Goal: Task Accomplishment & Management: Manage account settings

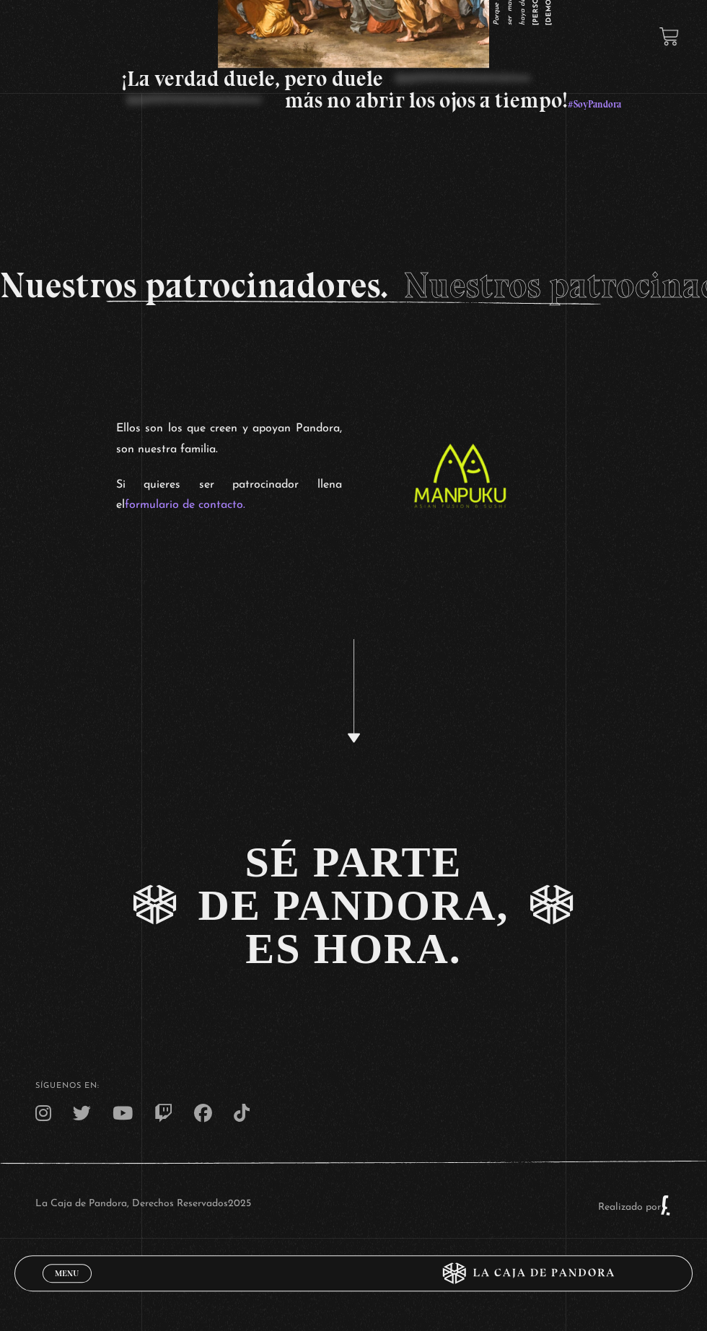
scroll to position [3517, 0]
click at [74, 1277] on span "Menu" at bounding box center [67, 1272] width 24 height 9
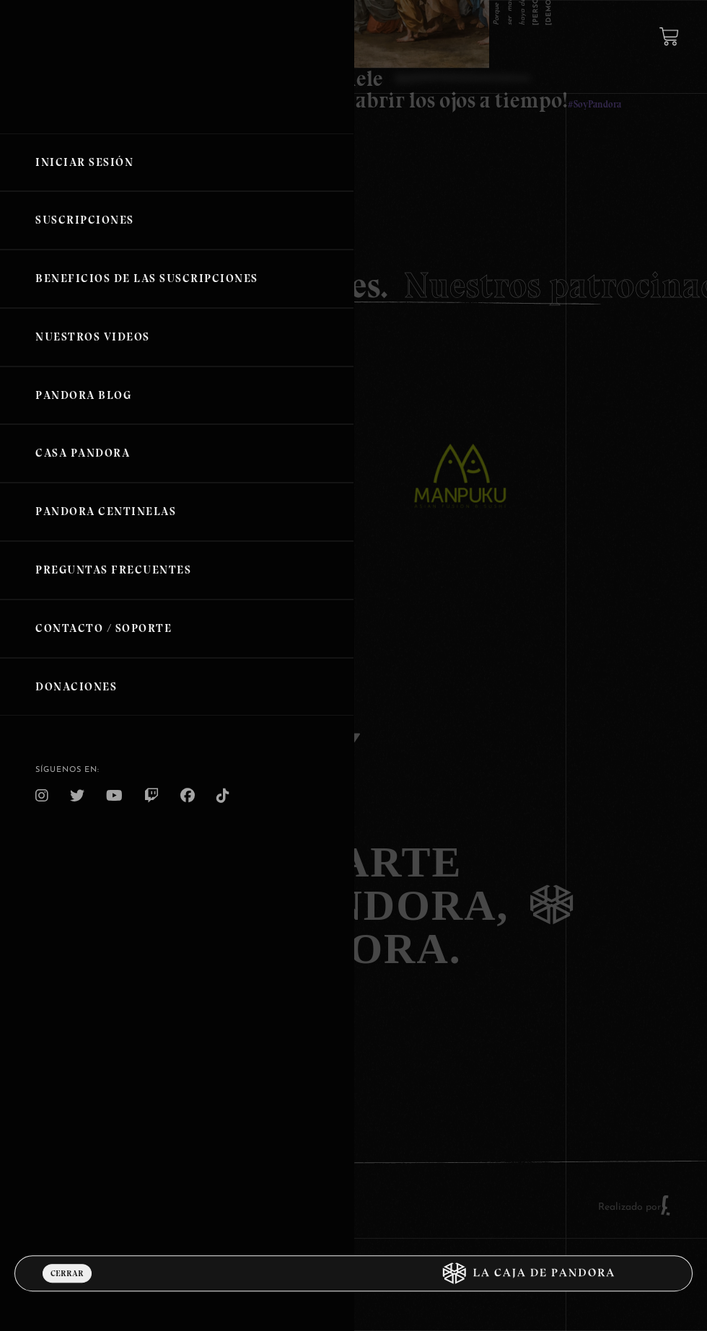
click at [92, 162] on link "Iniciar Sesión" at bounding box center [176, 162] width 353 height 58
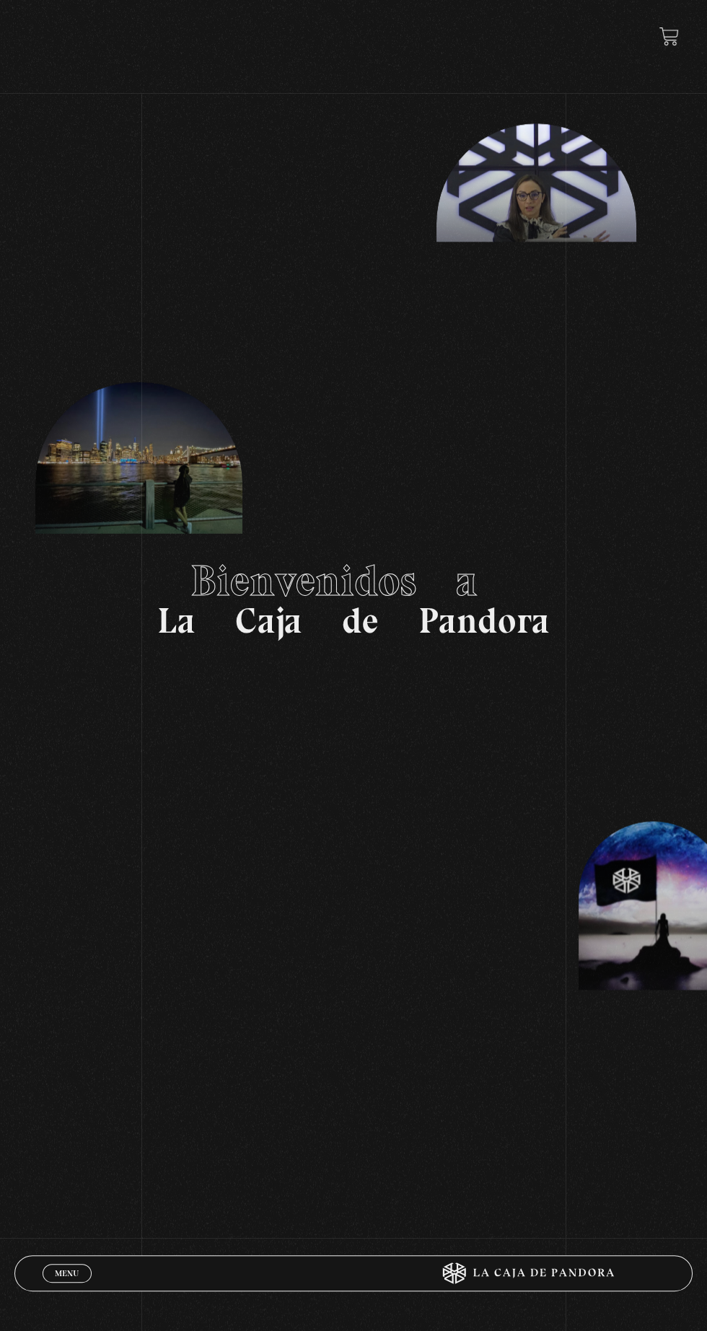
click at [51, 1270] on link "Menu Cerrar" at bounding box center [67, 1272] width 49 height 19
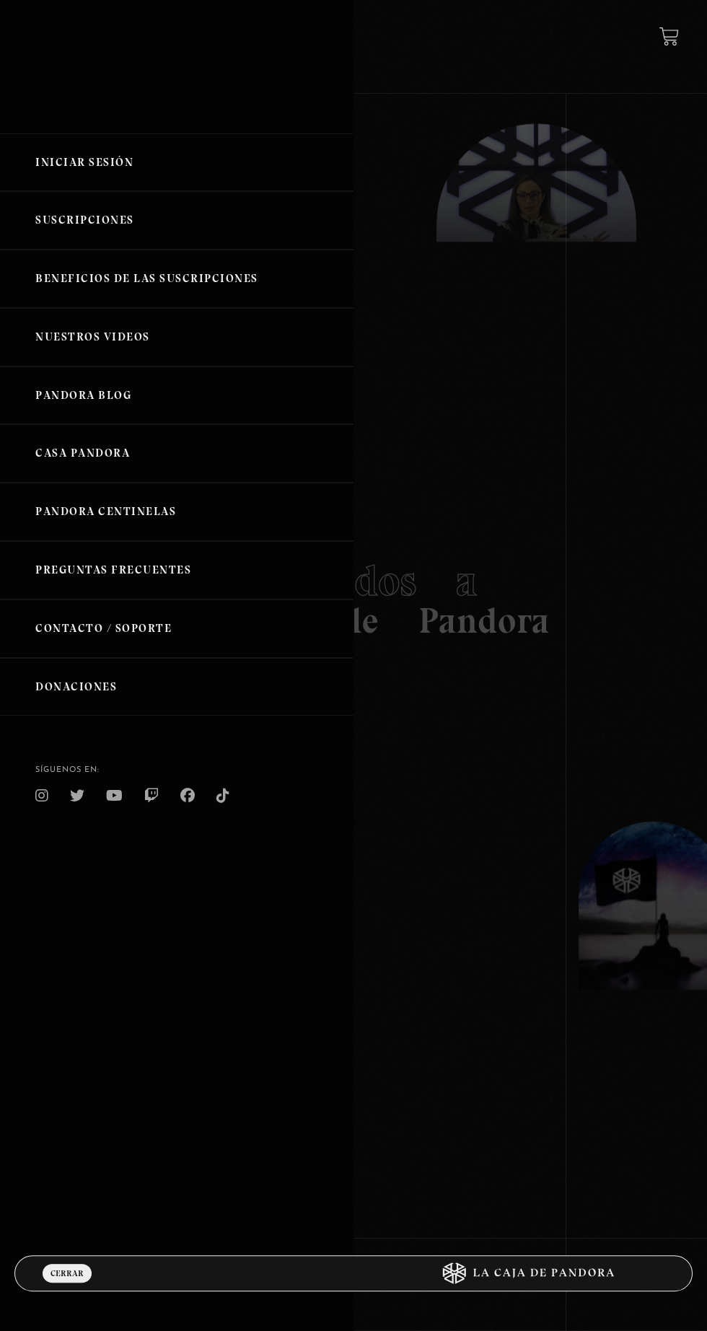
click at [84, 175] on link "Iniciar Sesión" at bounding box center [176, 162] width 353 height 58
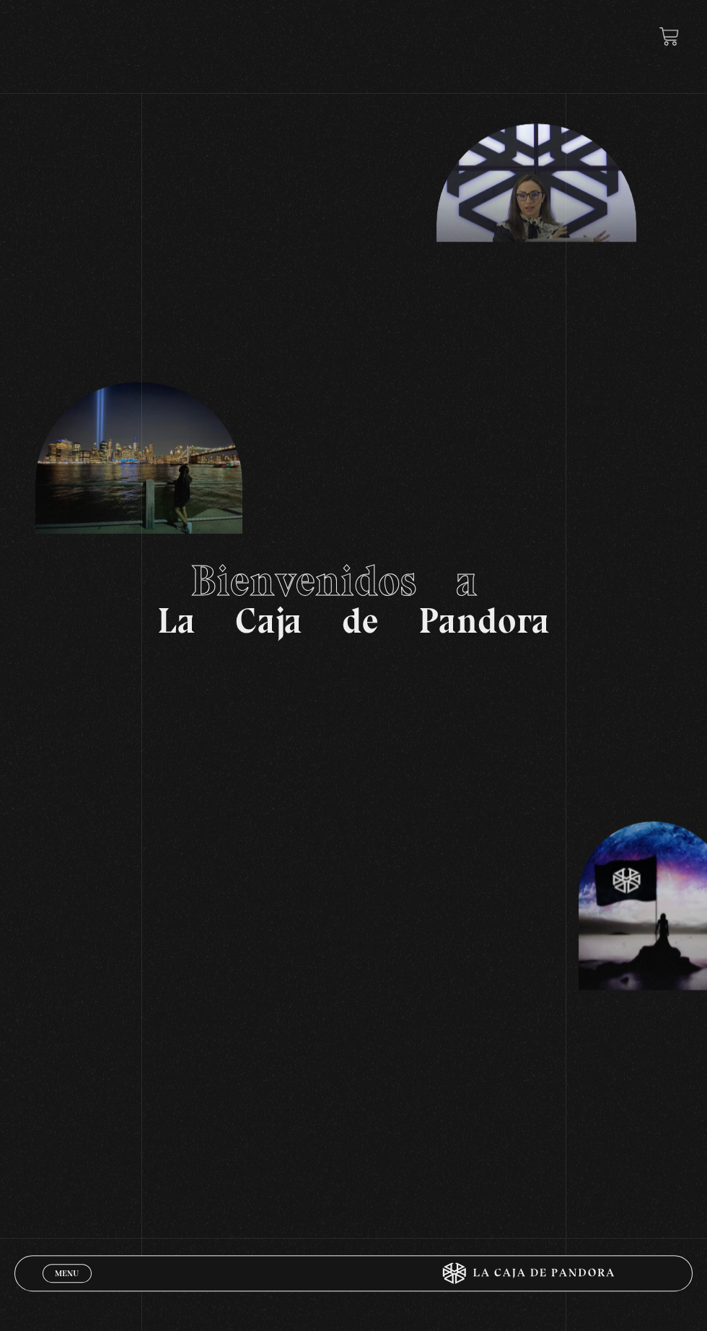
click at [51, 1264] on link "Menu Cerrar" at bounding box center [67, 1272] width 49 height 19
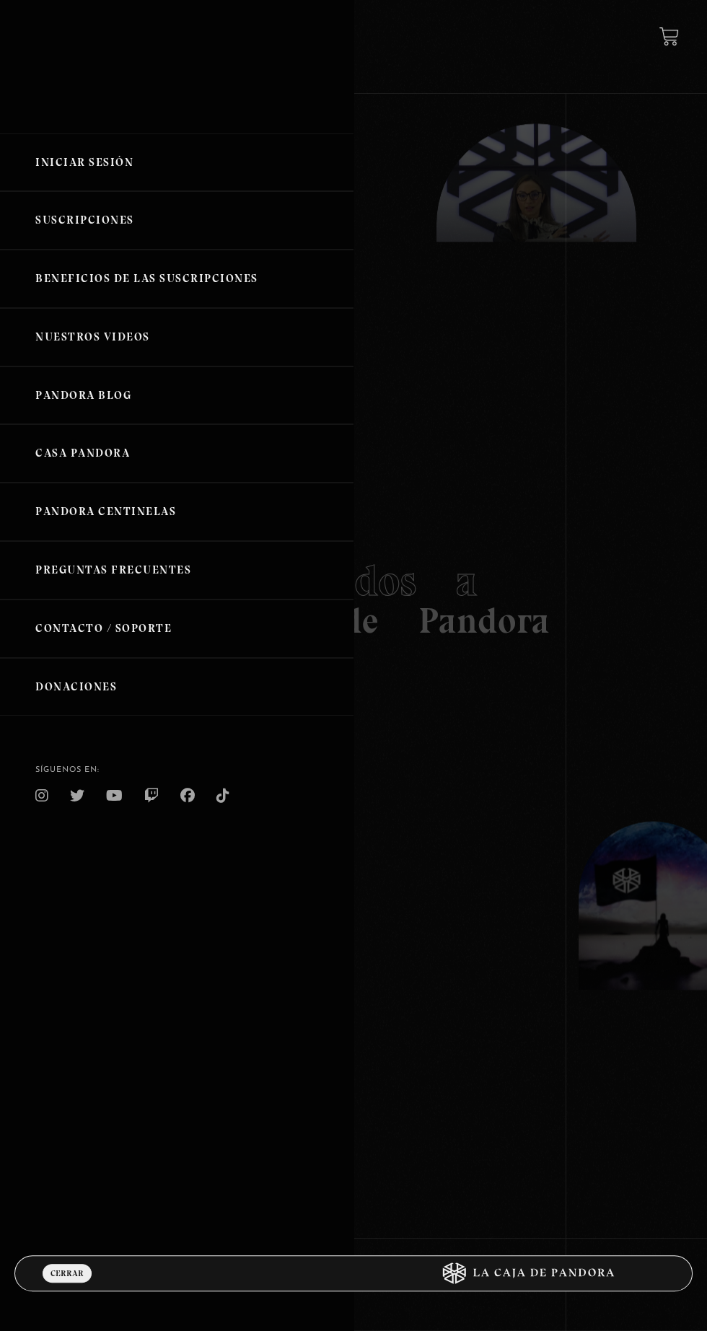
click at [82, 165] on link "Iniciar Sesión" at bounding box center [176, 162] width 353 height 58
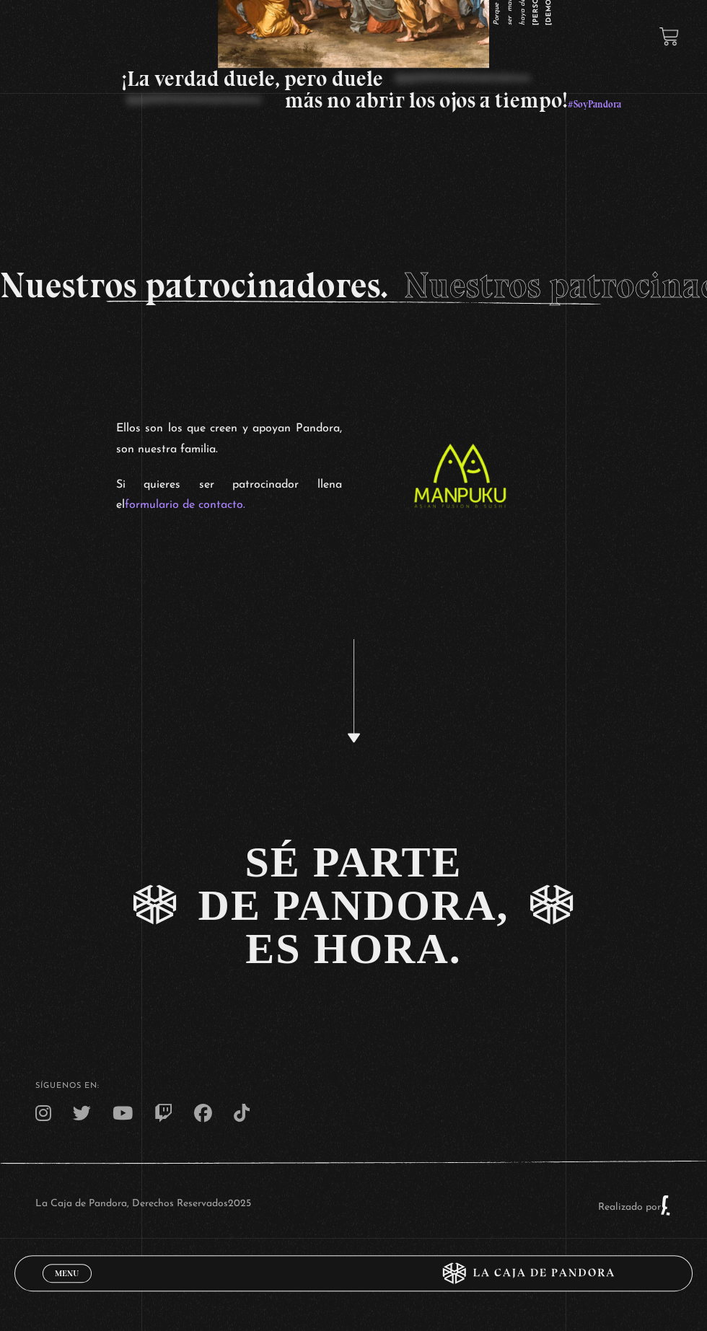
scroll to position [3517, 0]
click at [59, 1277] on span "Menu" at bounding box center [67, 1272] width 24 height 9
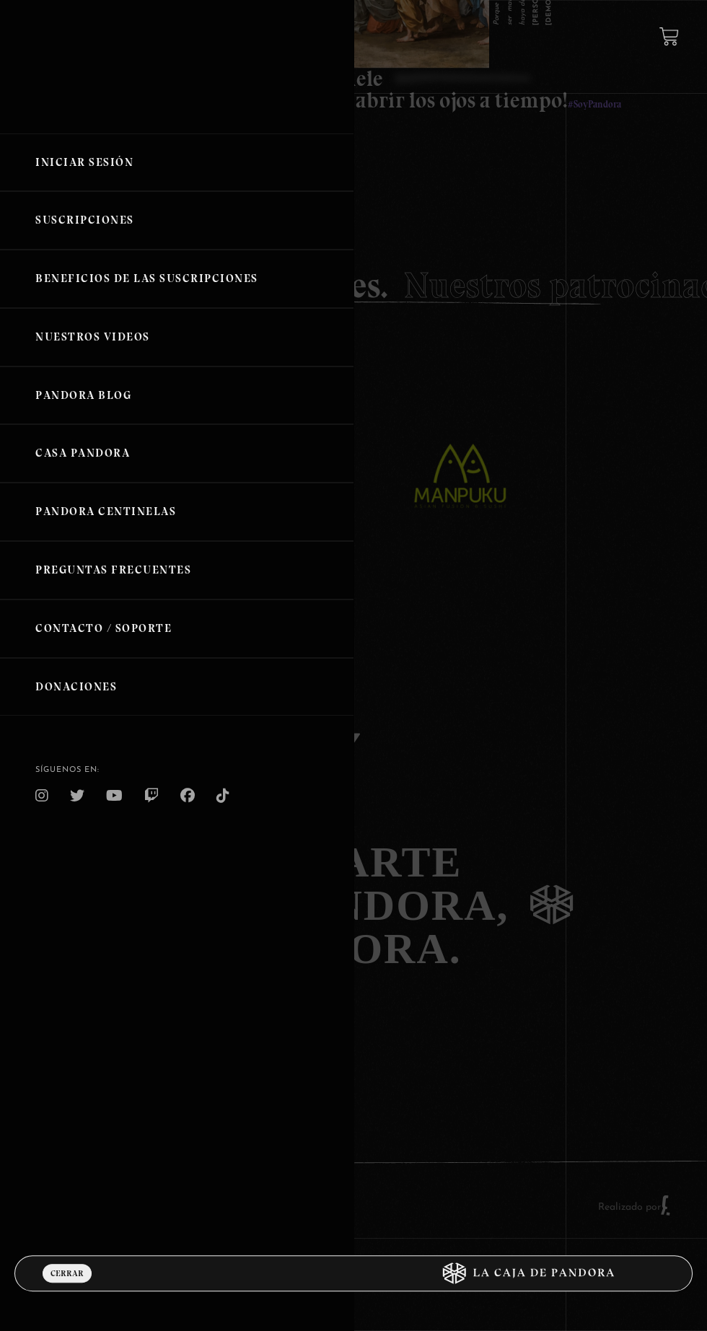
click at [104, 162] on link "Iniciar Sesión" at bounding box center [176, 162] width 353 height 58
